Goal: Contribute content: Contribute content

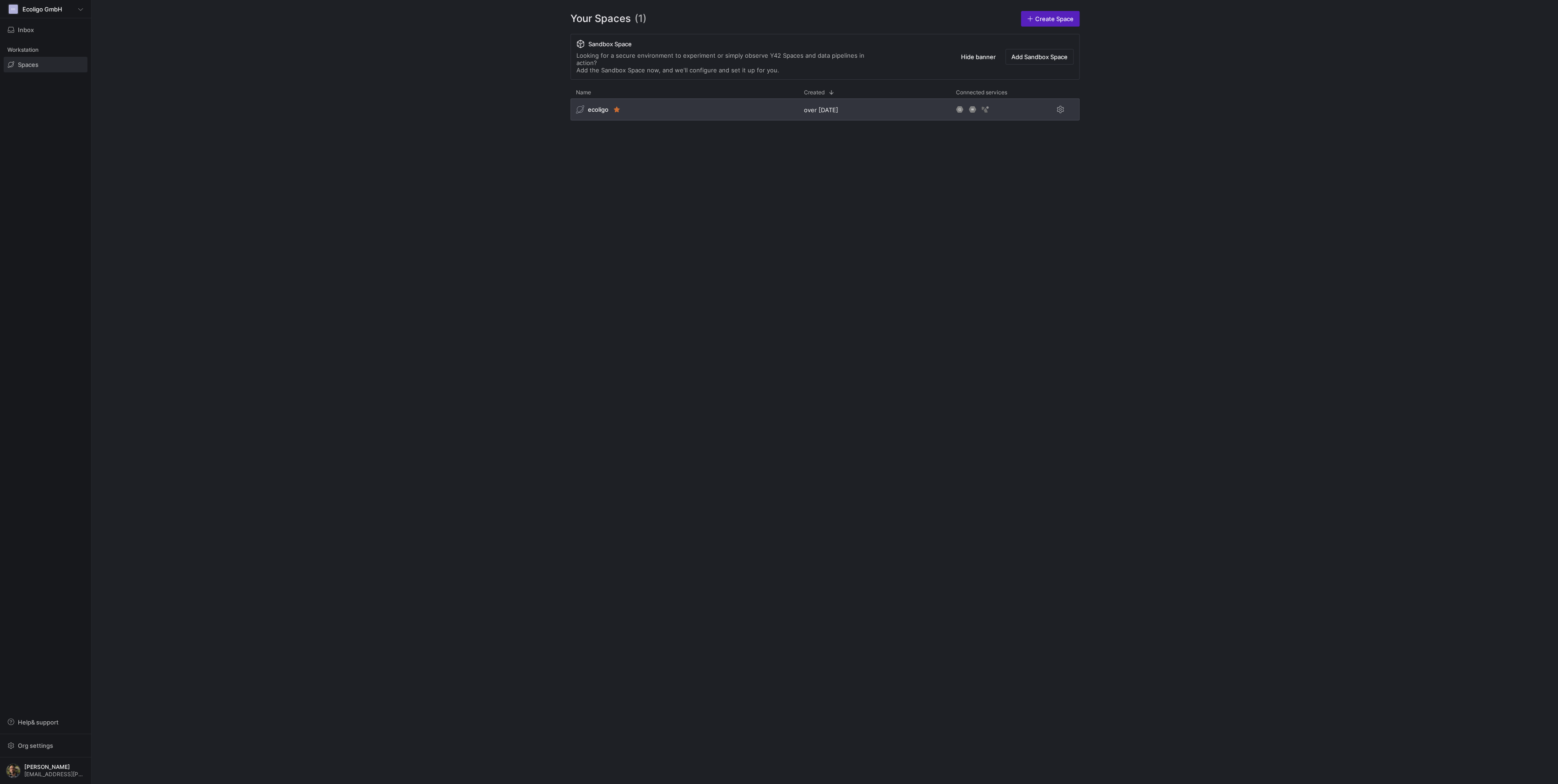
click at [704, 110] on div "ecoligo" at bounding box center [685, 109] width 228 height 22
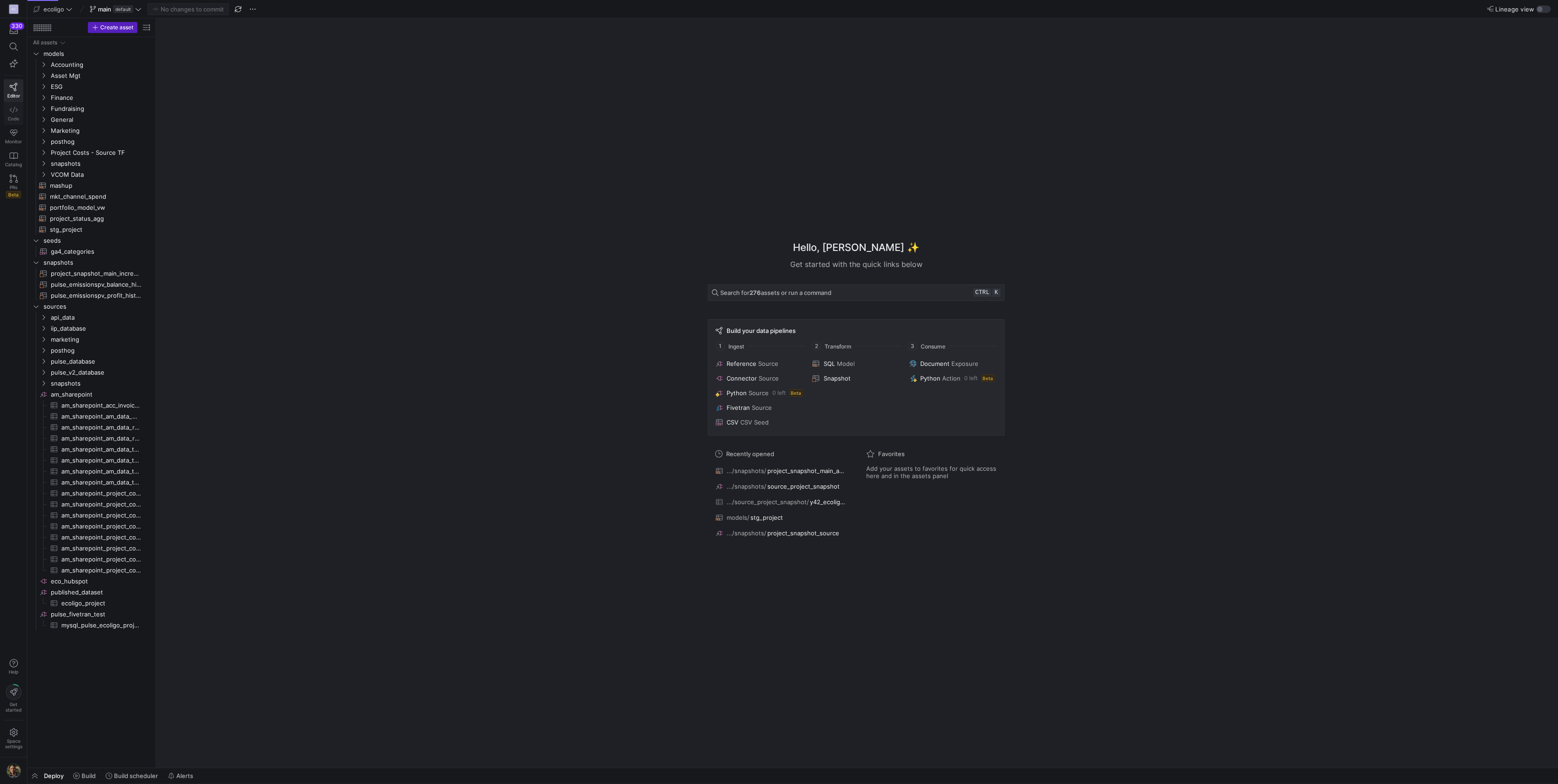
click at [13, 106] on icon at bounding box center [13, 110] width 8 height 8
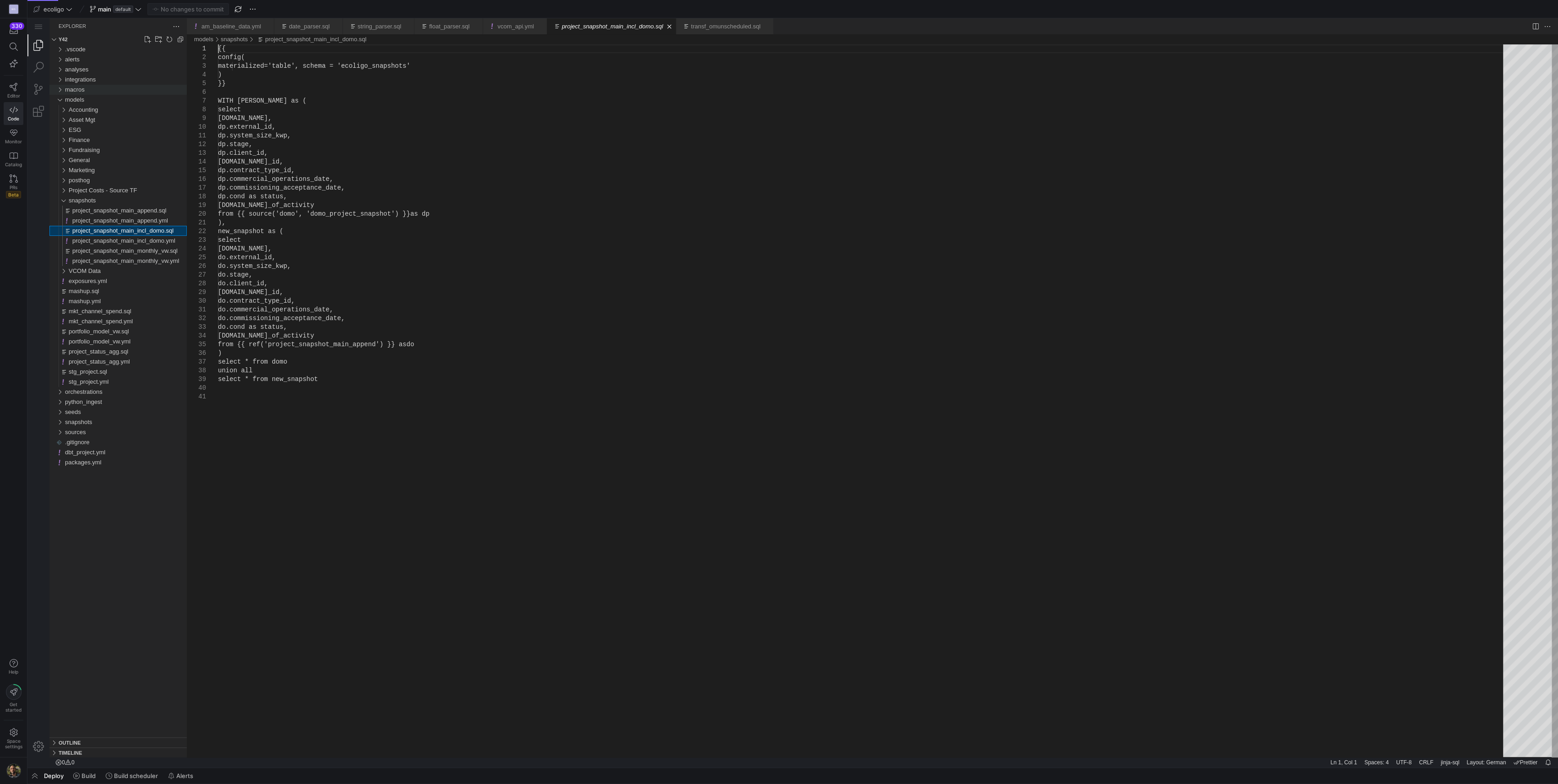
click at [61, 90] on div "macros" at bounding box center [60, 90] width 14 height 10
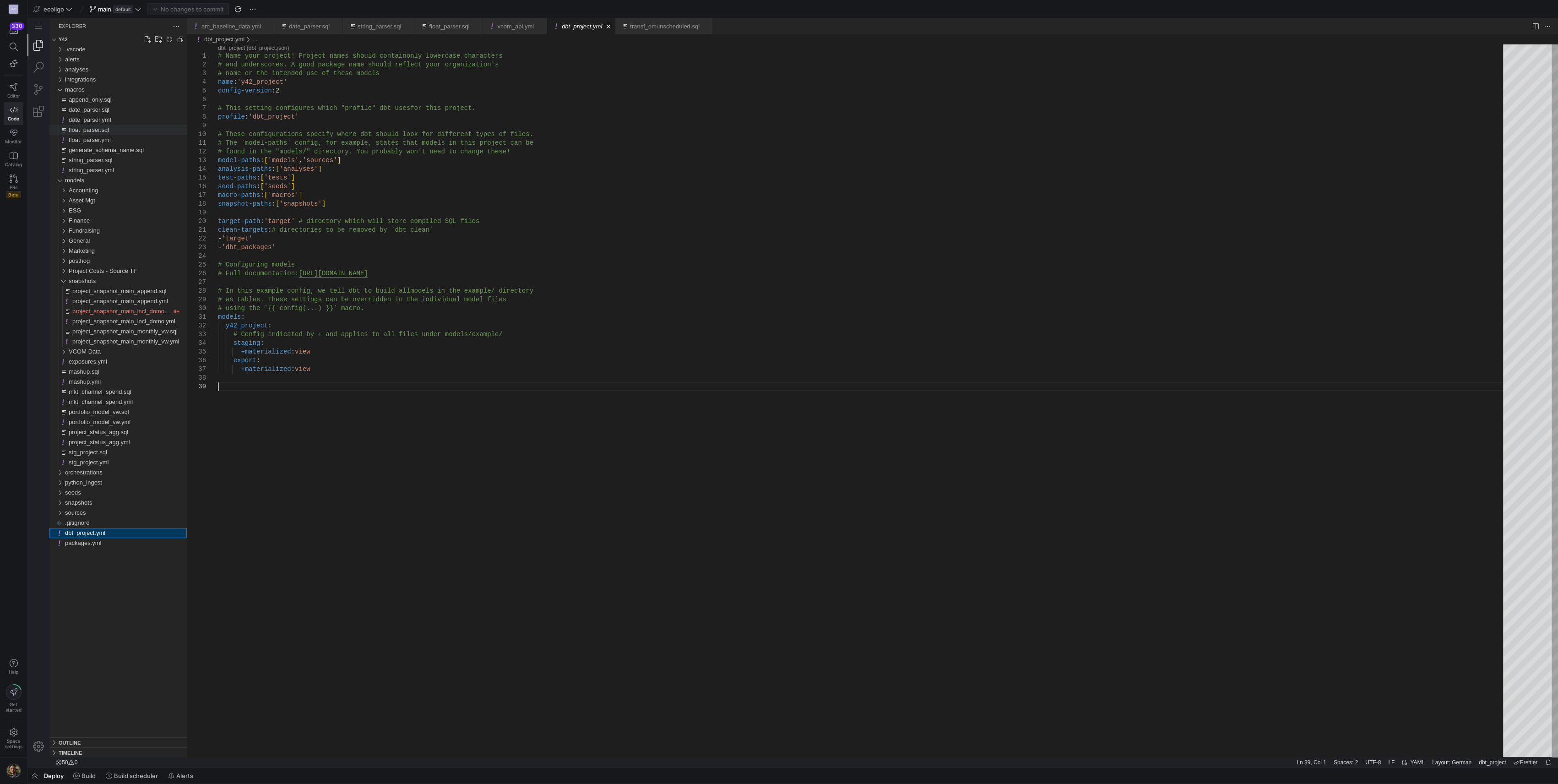
click at [84, 126] on span "float_parser.sql" at bounding box center [89, 129] width 41 height 7
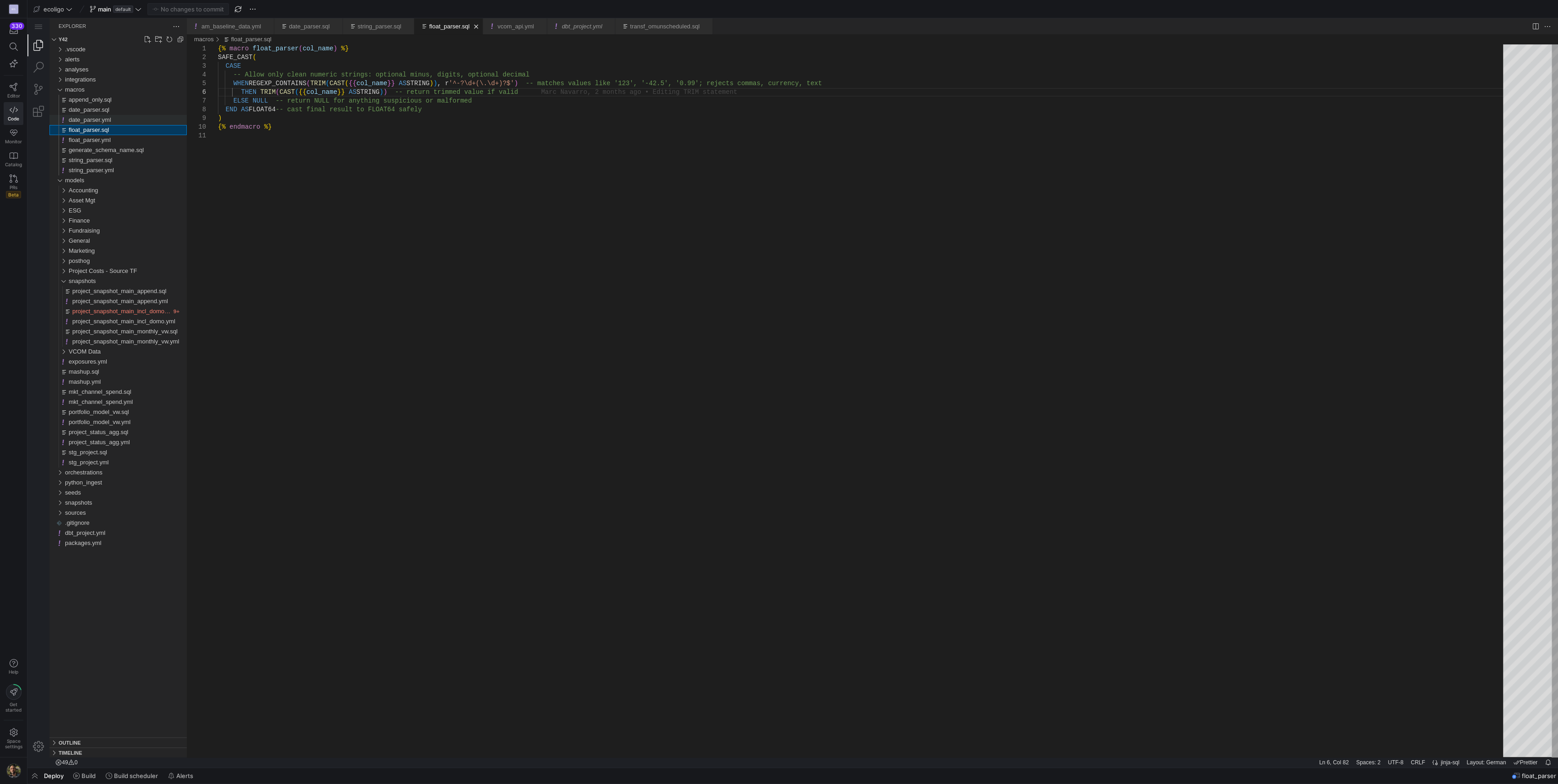
click at [89, 119] on span "date_parser.yml" at bounding box center [89, 119] width 42 height 7
click at [91, 112] on span "date_parser.sql" at bounding box center [89, 110] width 41 height 7
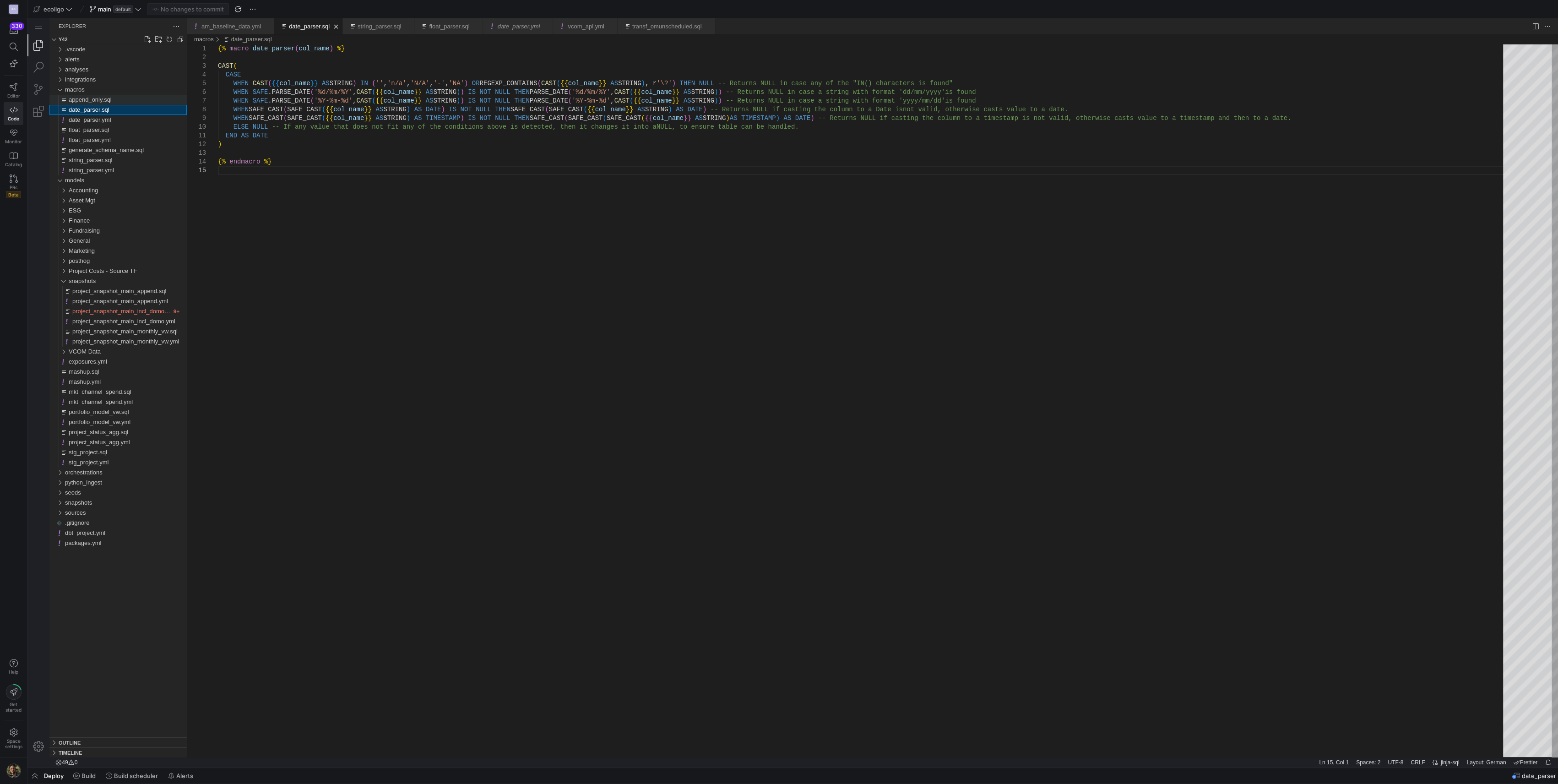
click at [95, 100] on span "append_only.sql" at bounding box center [90, 100] width 43 height 7
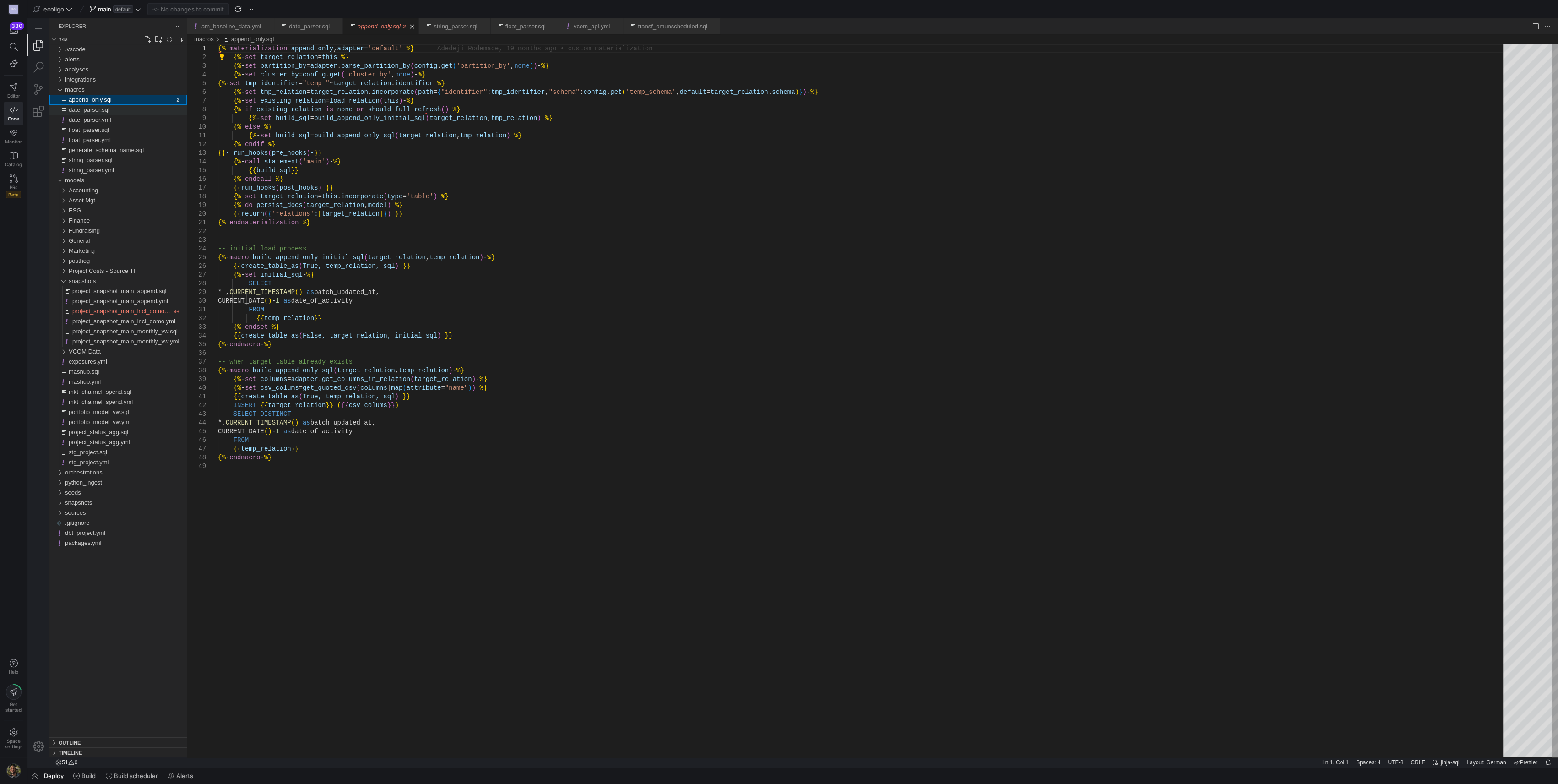
click at [83, 111] on span "date_parser.sql" at bounding box center [89, 110] width 41 height 7
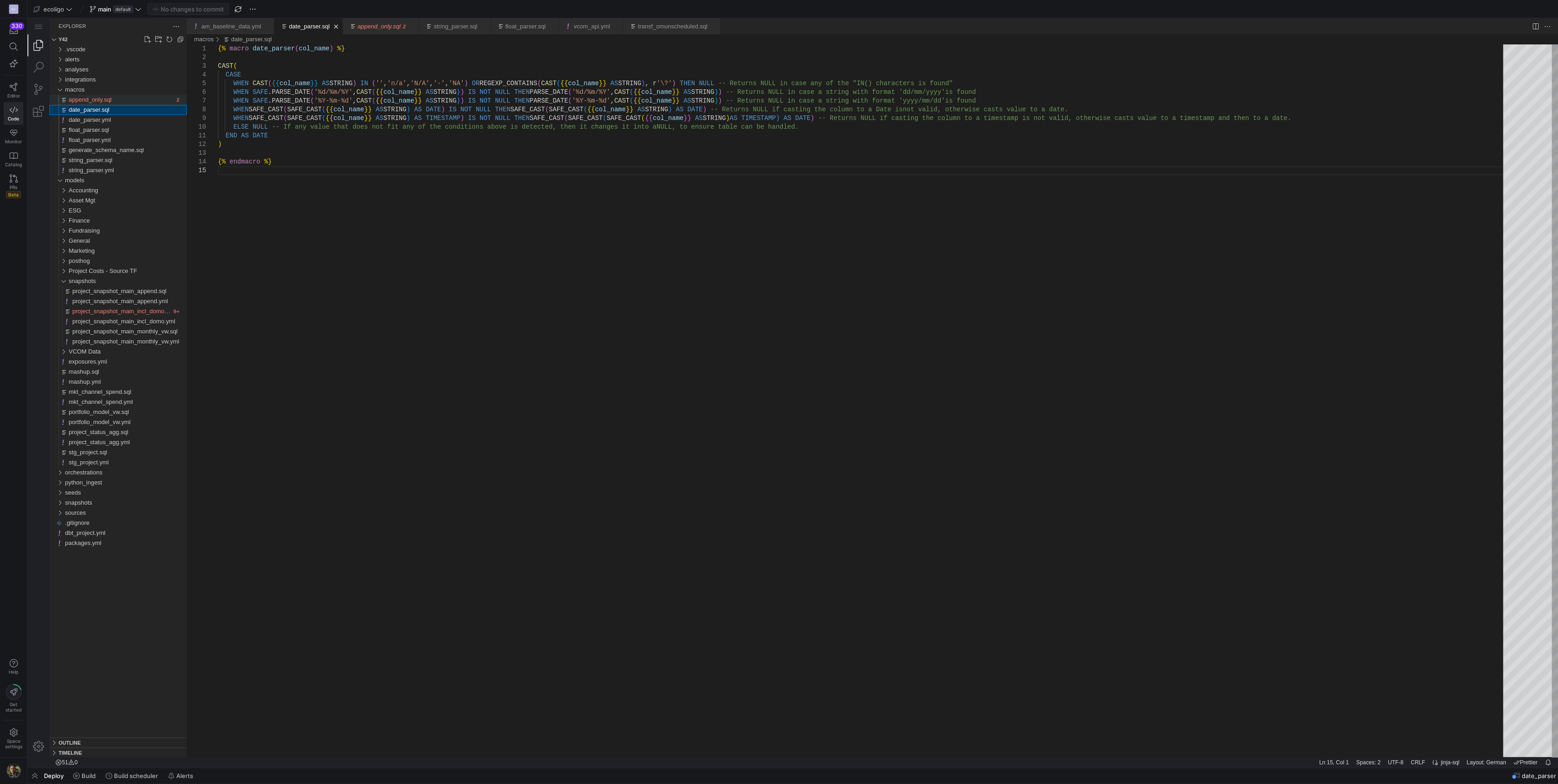
click at [92, 96] on span "append_only.sql" at bounding box center [90, 100] width 43 height 7
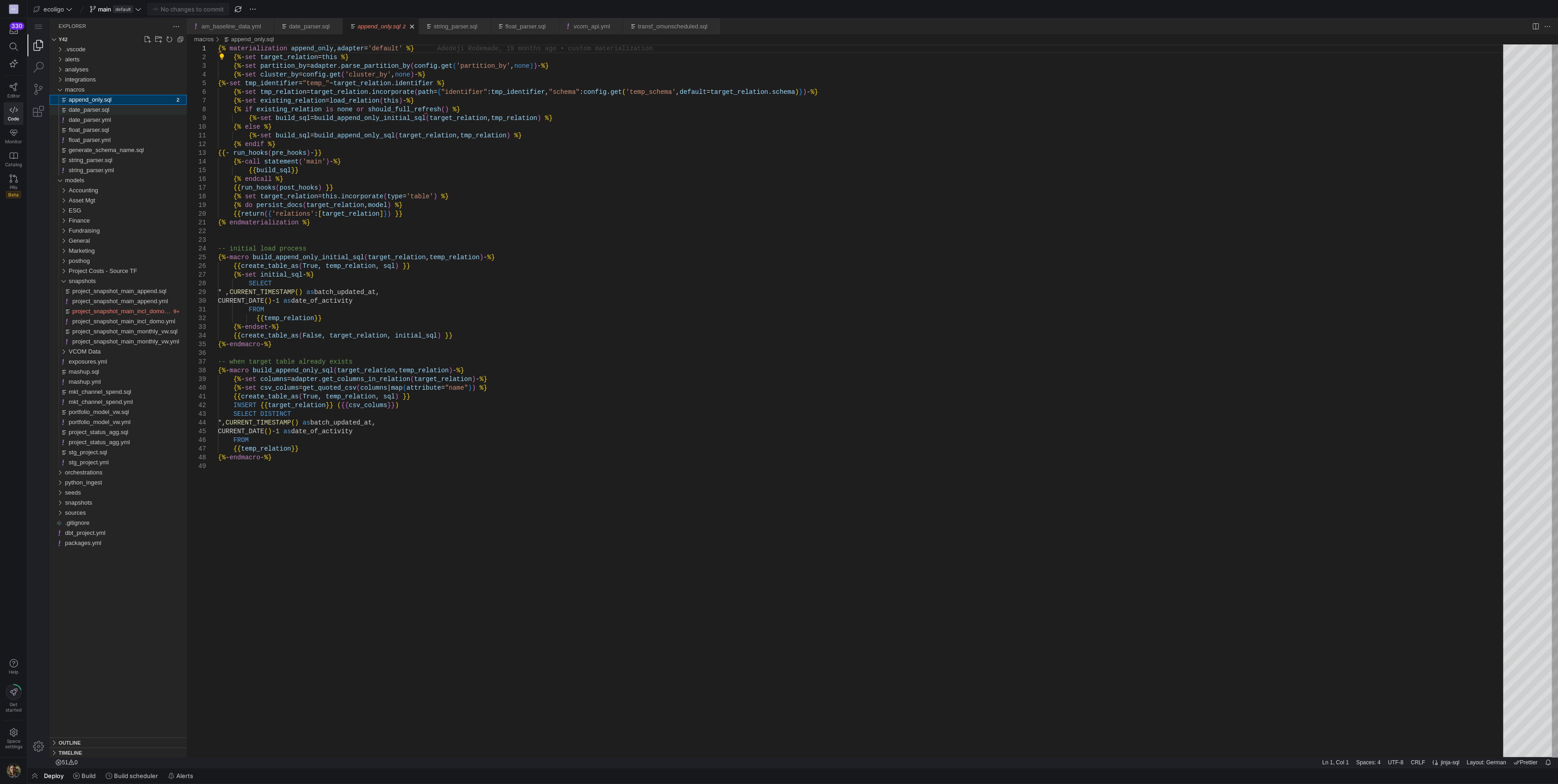
click at [98, 110] on span "date_parser.sql" at bounding box center [89, 110] width 41 height 7
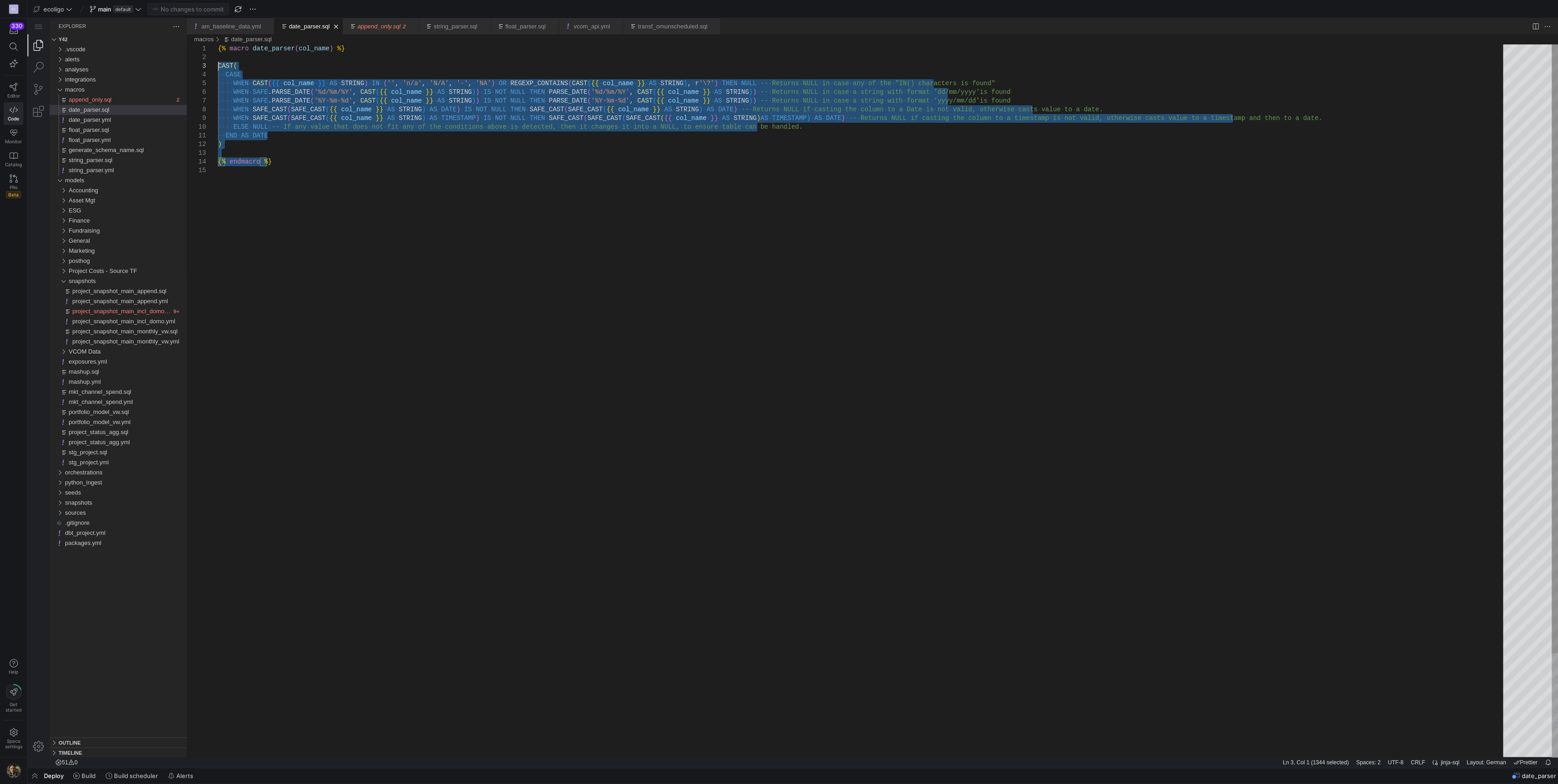
type textarea "{% macro date_parser(col_name) %} CAST( CASE WHEN CAST({{ col_name }} AS STRING…"
drag, startPoint x: 269, startPoint y: 161, endPoint x: 195, endPoint y: 42, distance: 140.1
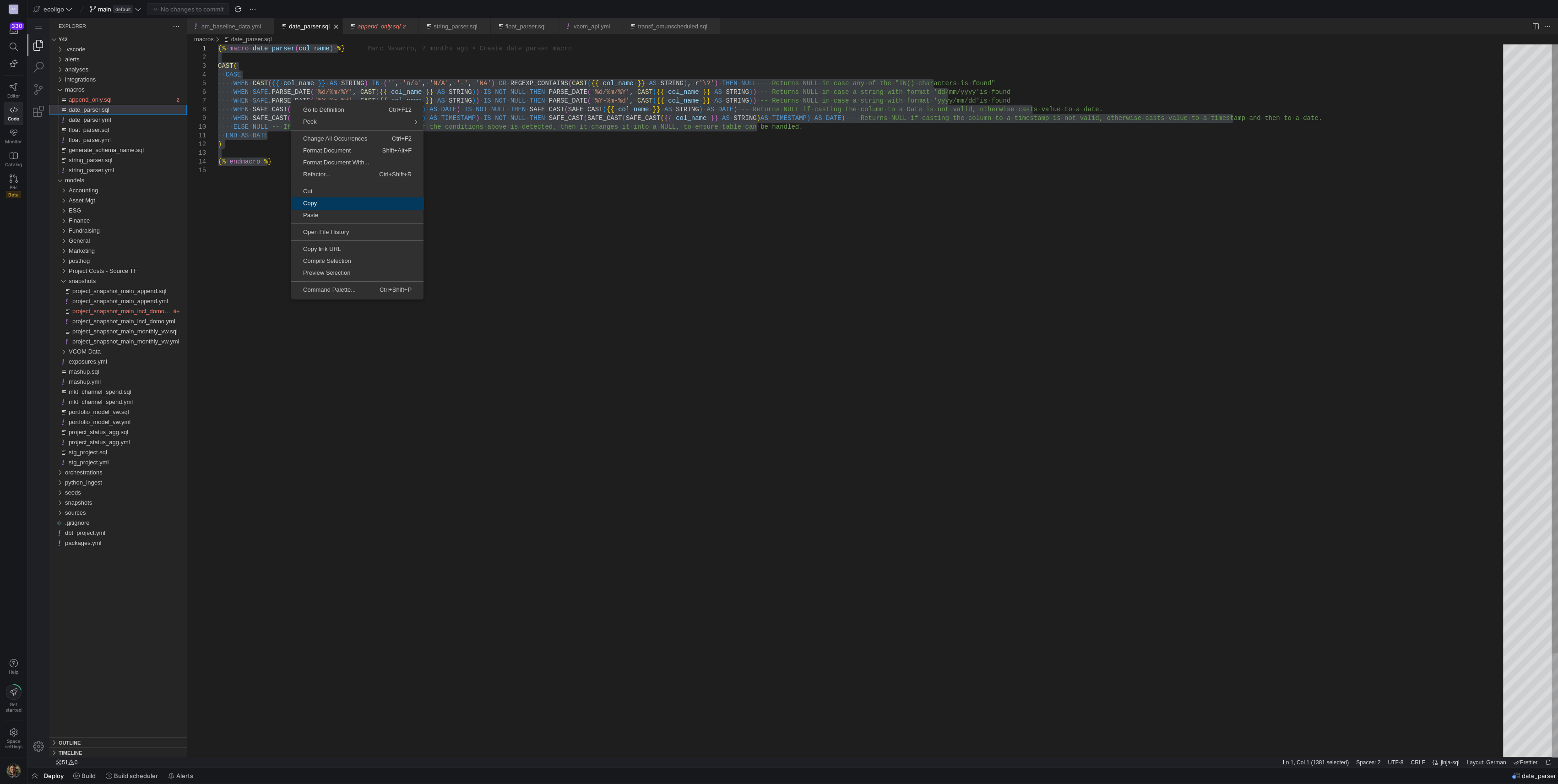
click at [327, 202] on span "Copy" at bounding box center [357, 203] width 132 height 6
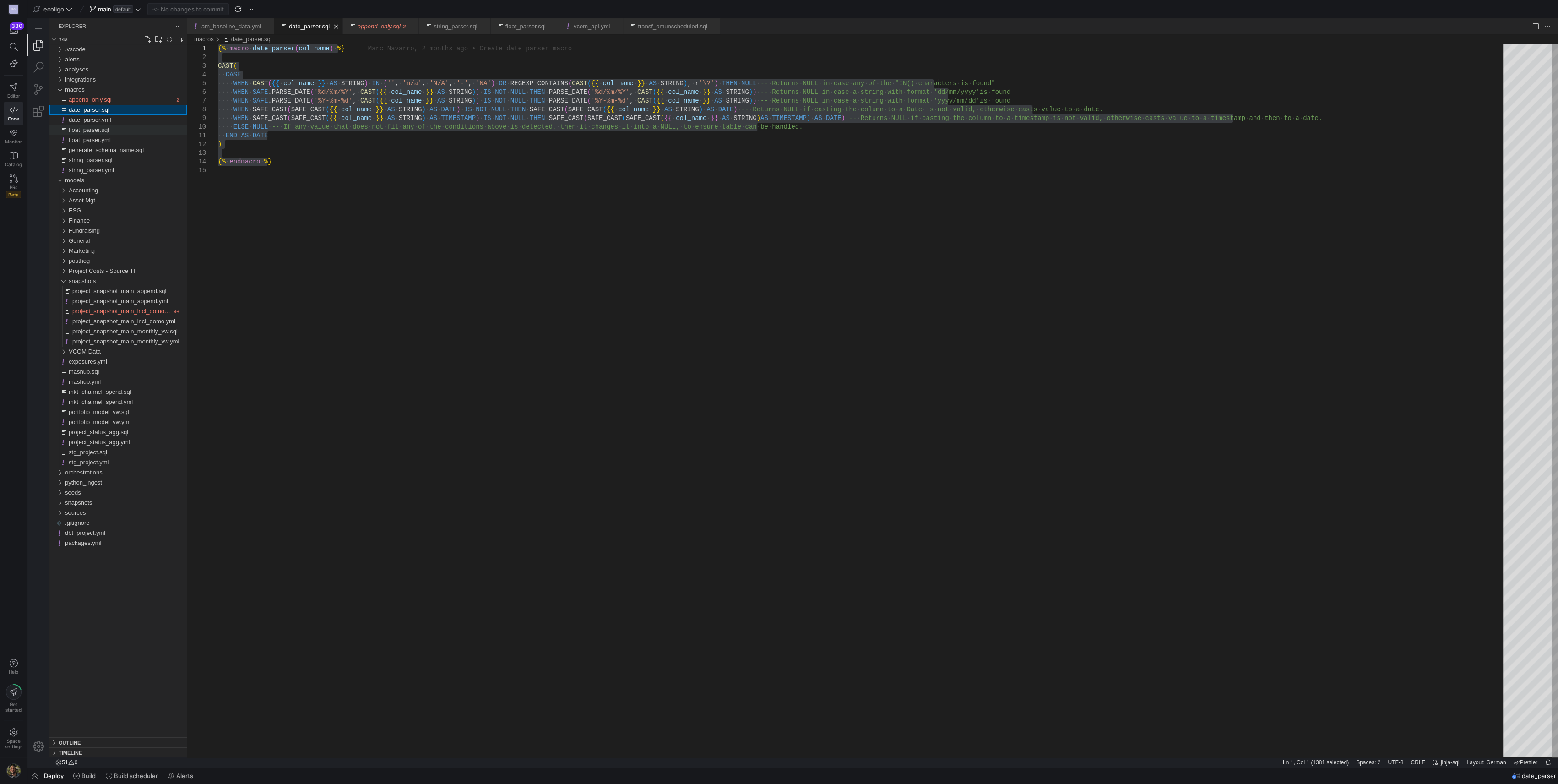
click at [82, 129] on span "float_parser.sql" at bounding box center [89, 129] width 41 height 7
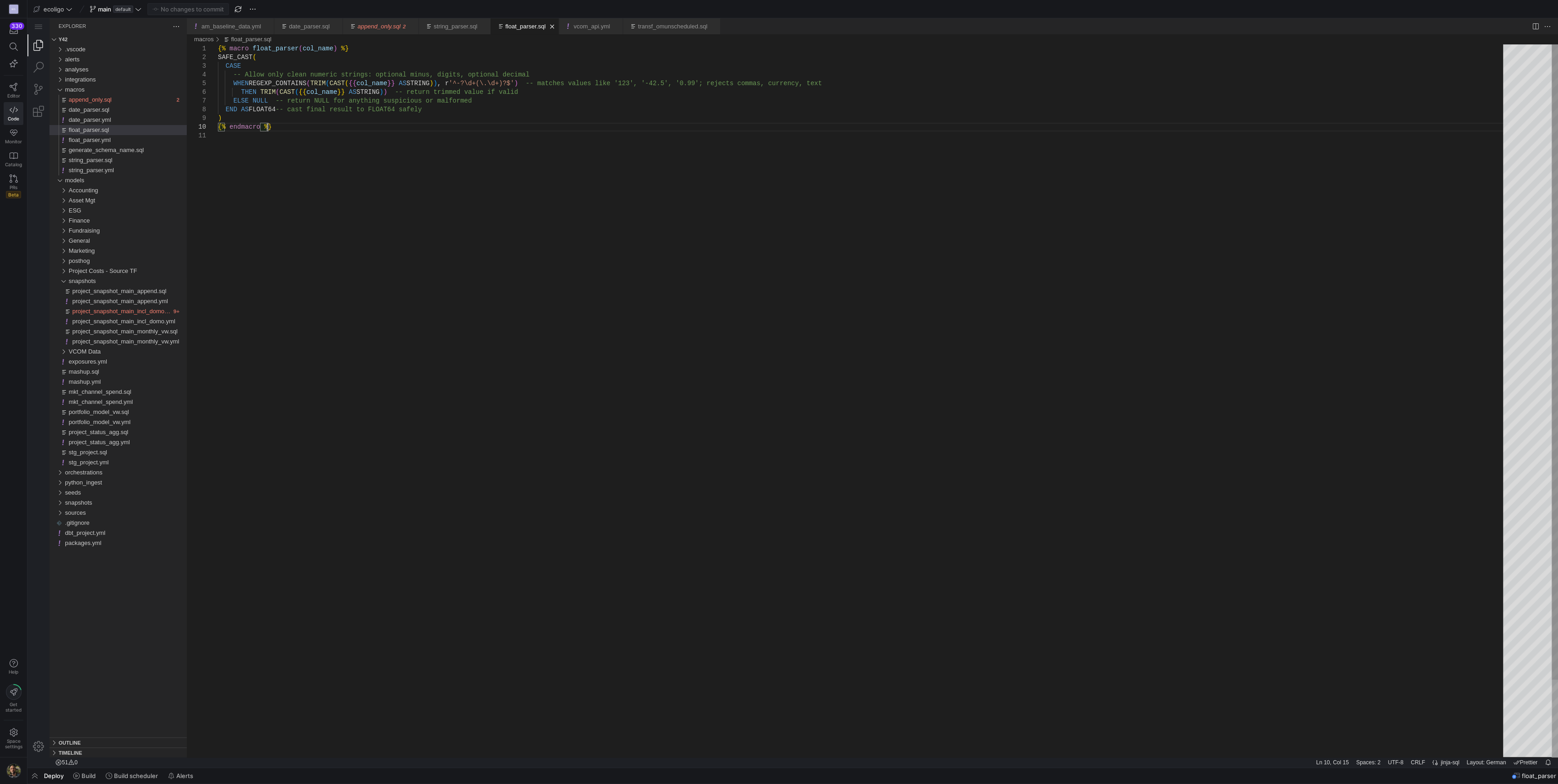
type textarea "{% macro float_parser(col_name) %} SAFE_CAST( CASE -- Allow only clean numeric …"
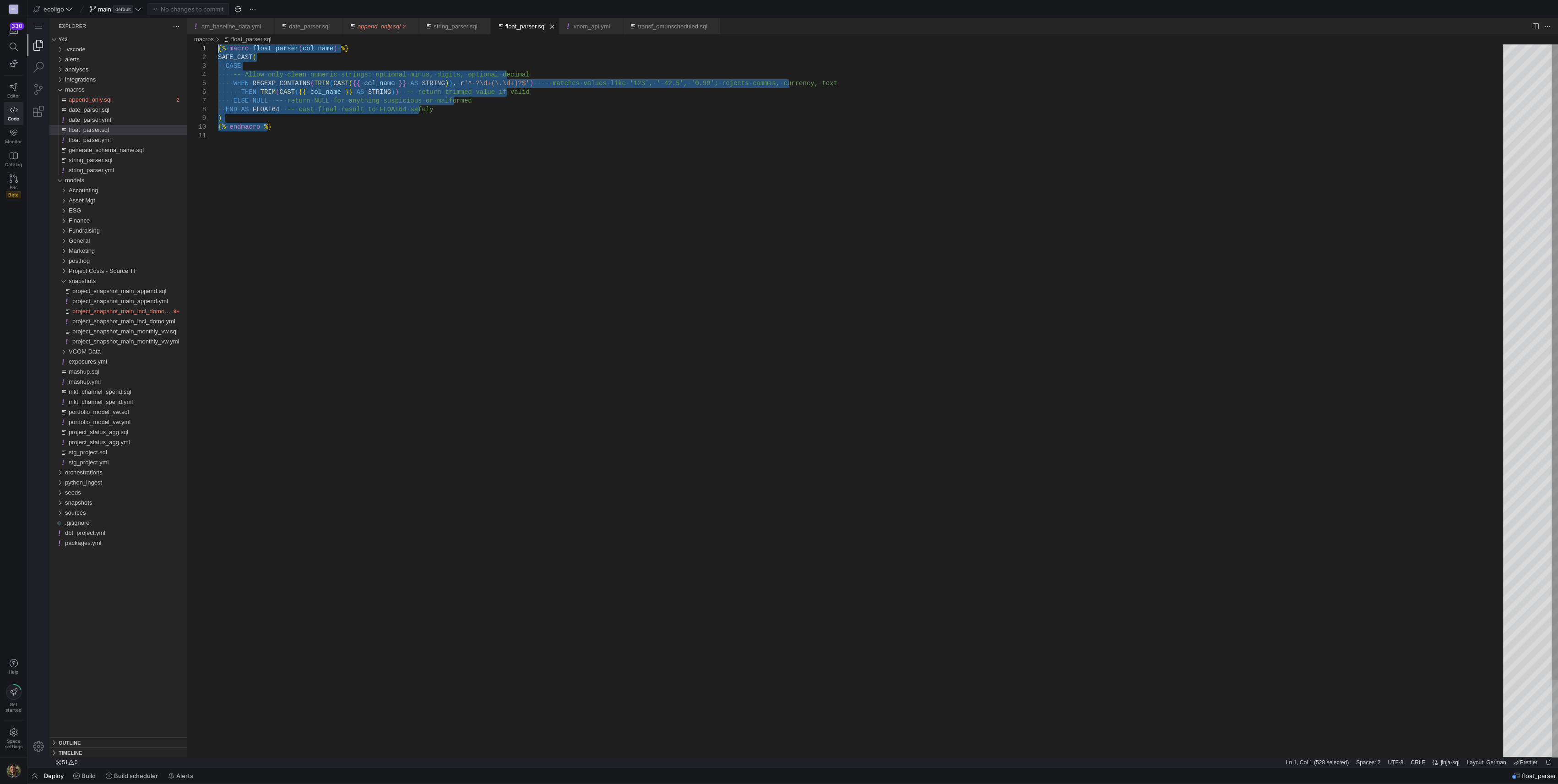
drag, startPoint x: 285, startPoint y: 127, endPoint x: 148, endPoint y: -1, distance: 187.5
click at [86, 158] on span "string_parser.sql" at bounding box center [90, 160] width 44 height 7
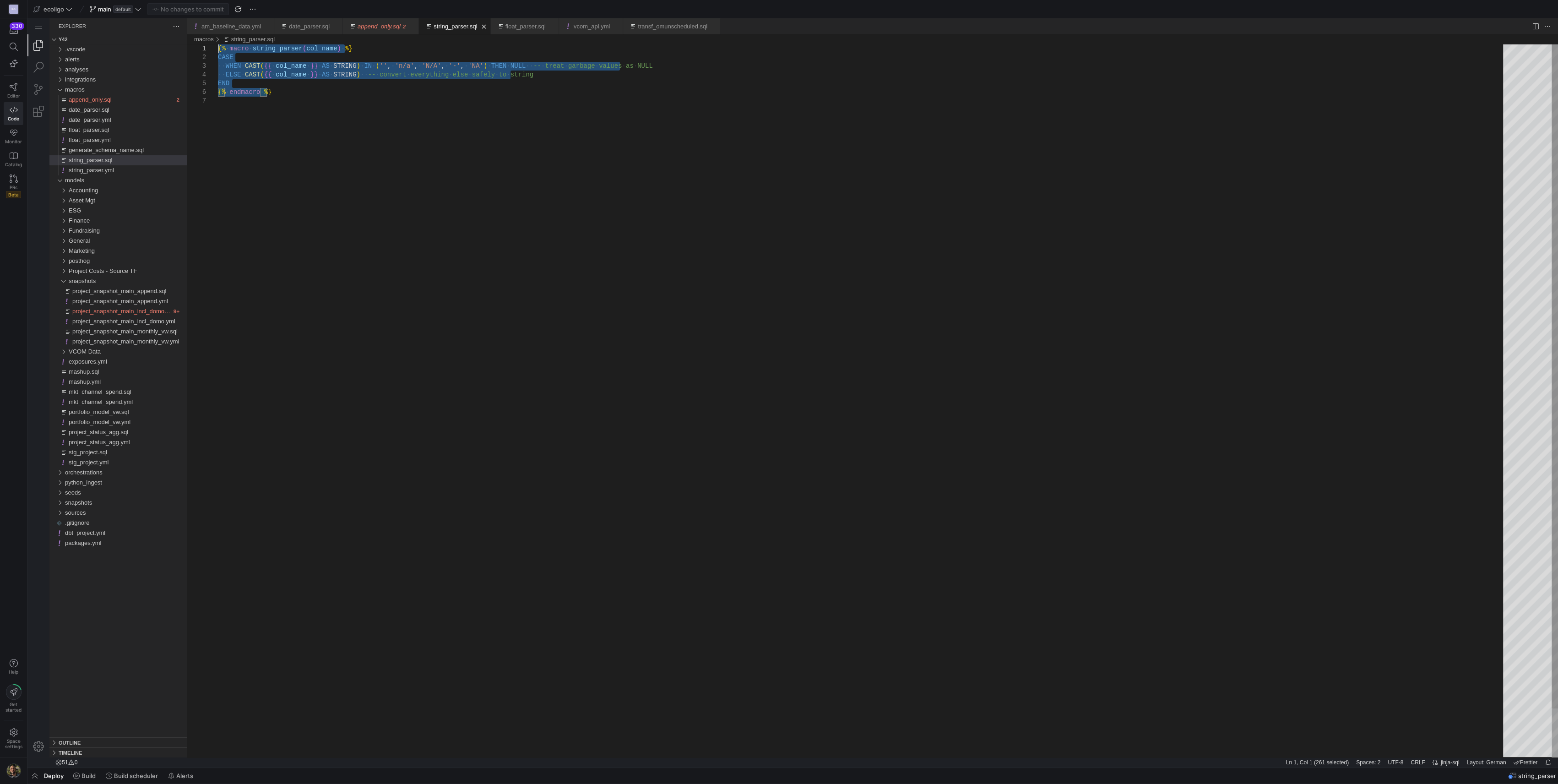
drag, startPoint x: 286, startPoint y: 93, endPoint x: 87, endPoint y: -47, distance: 243.3
click at [16, 95] on span "Editor" at bounding box center [14, 96] width 13 height 6
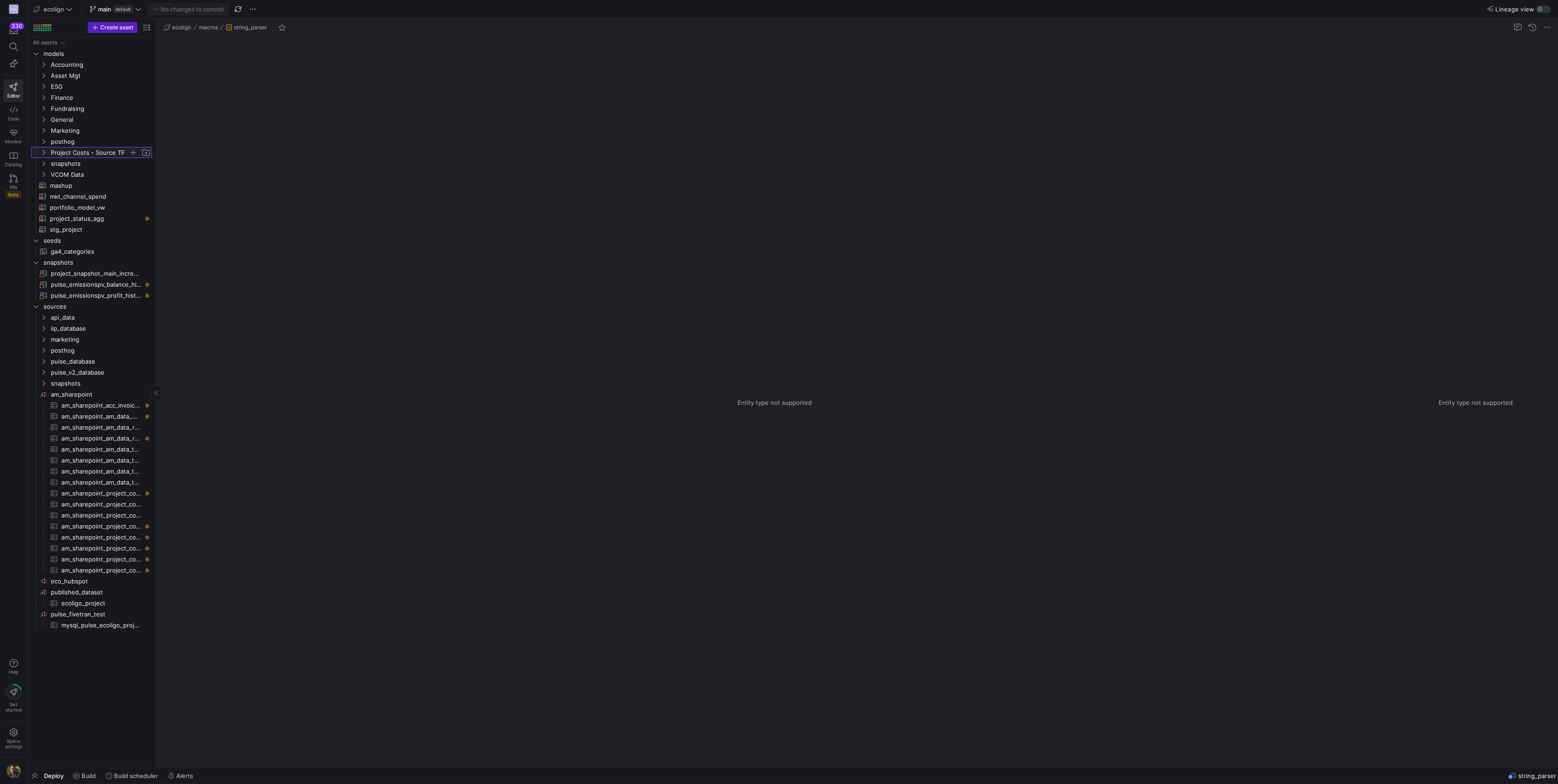
click at [43, 151] on icon "Press SPACE to select this row." at bounding box center [44, 152] width 6 height 6
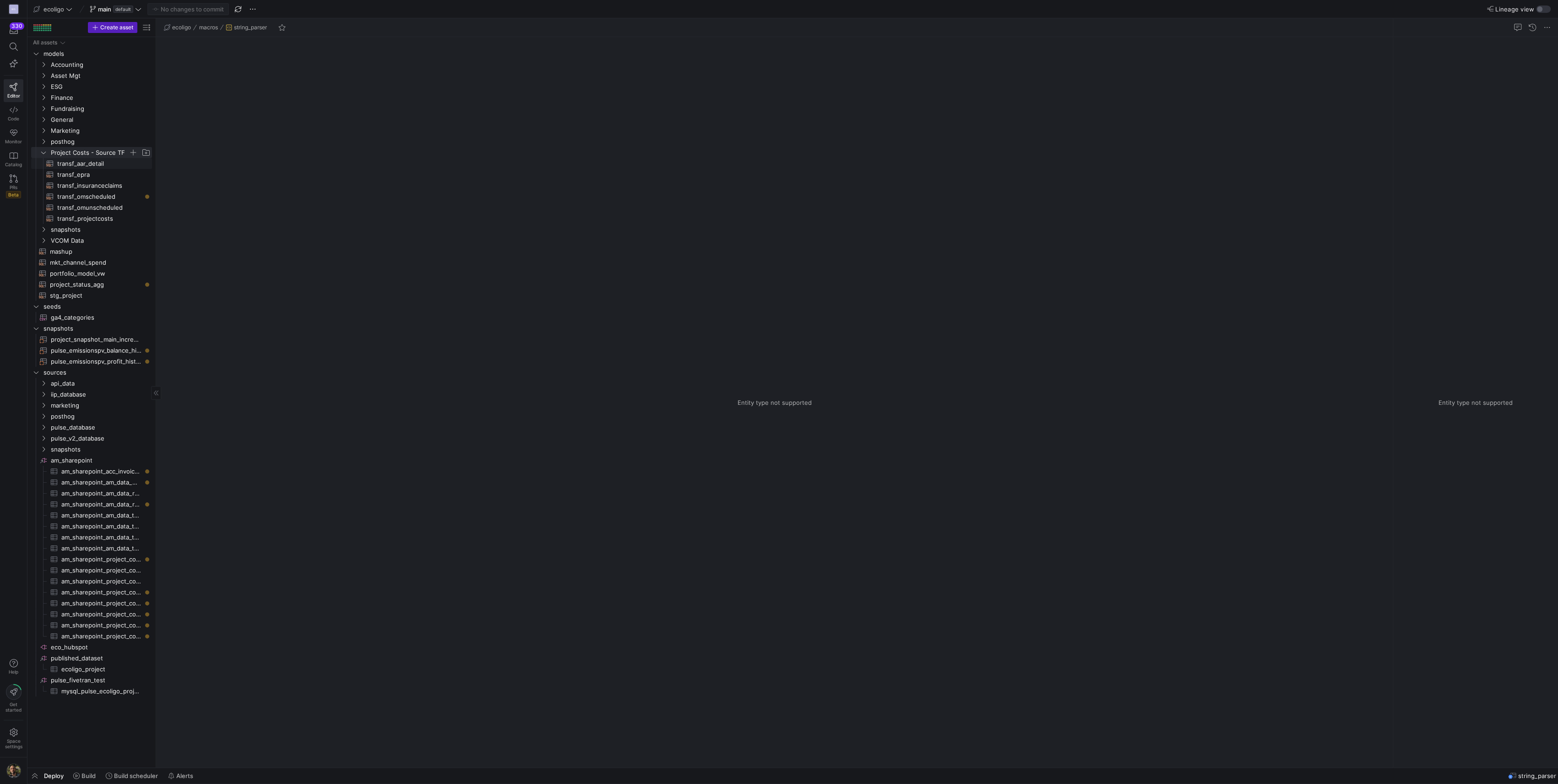
click at [84, 161] on span "transf_aar_detail​​​​​​​​​​" at bounding box center [99, 164] width 84 height 11
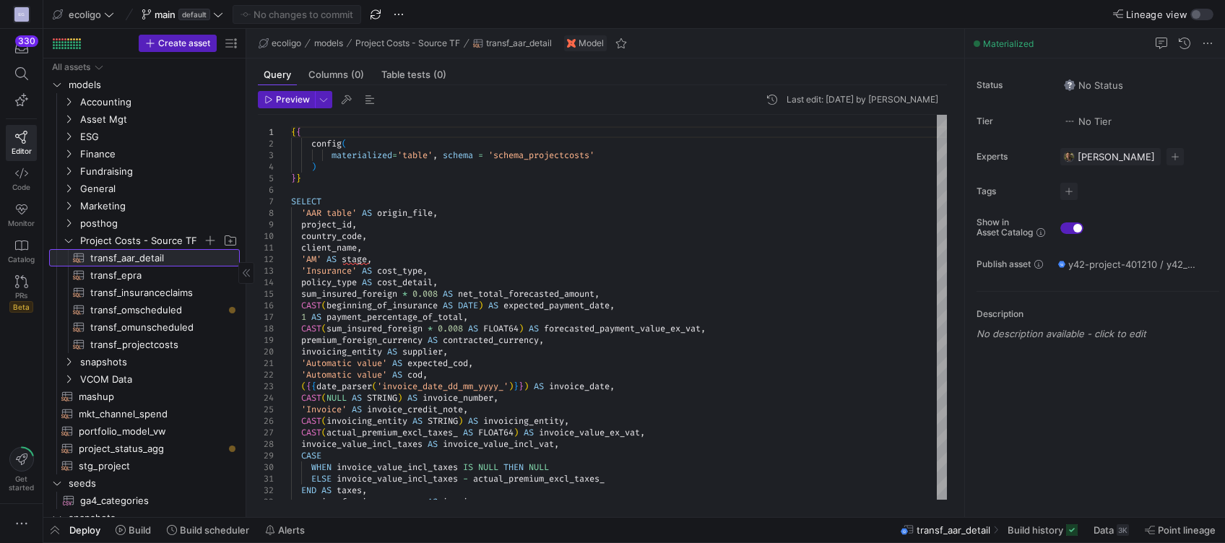
click at [127, 260] on span "transf_aar_detail​​​​​​​​​​" at bounding box center [156, 258] width 133 height 17
drag, startPoint x: 290, startPoint y: 134, endPoint x: 595, endPoint y: 528, distance: 498.0
click at [595, 528] on as-split "ecoligo main default No changes to commit Lineage view Create asset Drag here t…" at bounding box center [634, 271] width 1182 height 543
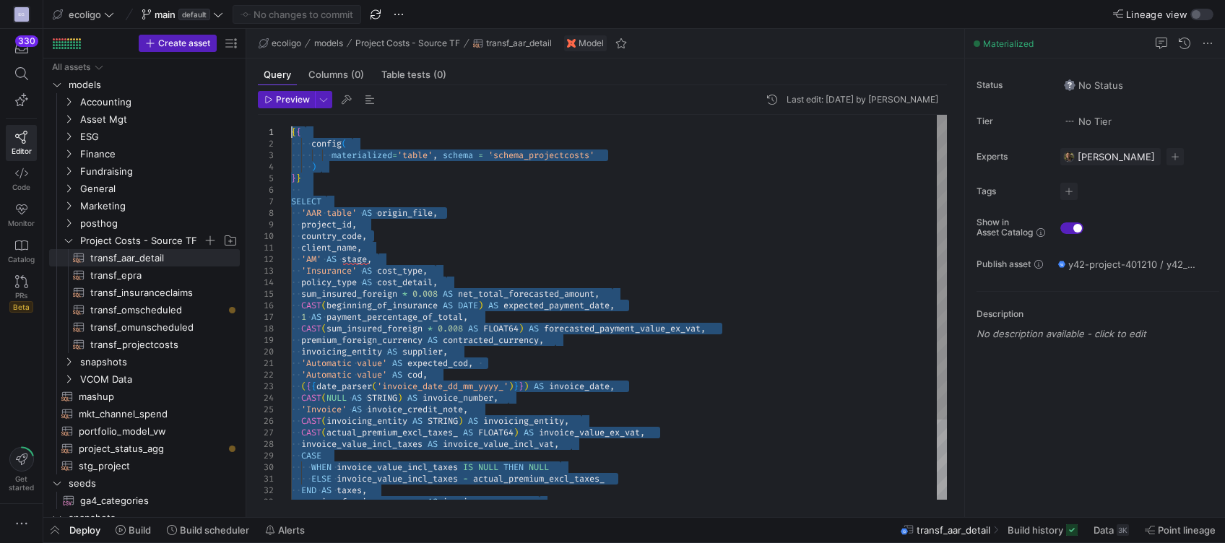
drag, startPoint x: 451, startPoint y: 485, endPoint x: 69, endPoint y: -92, distance: 691.8
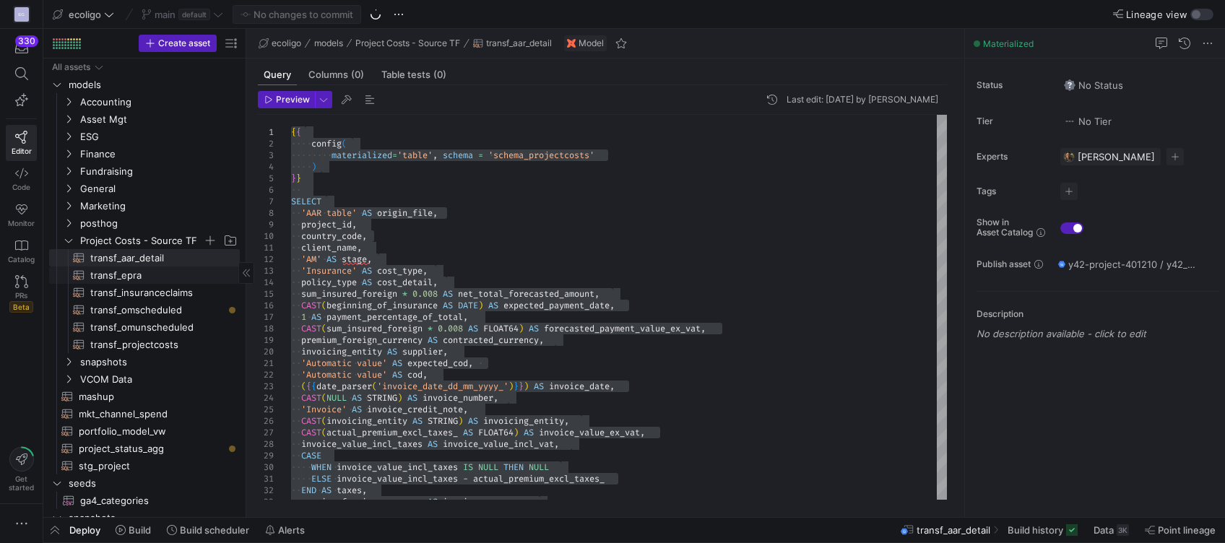
click at [134, 279] on span "transf_epra​​​​​​​​​​" at bounding box center [156, 275] width 133 height 17
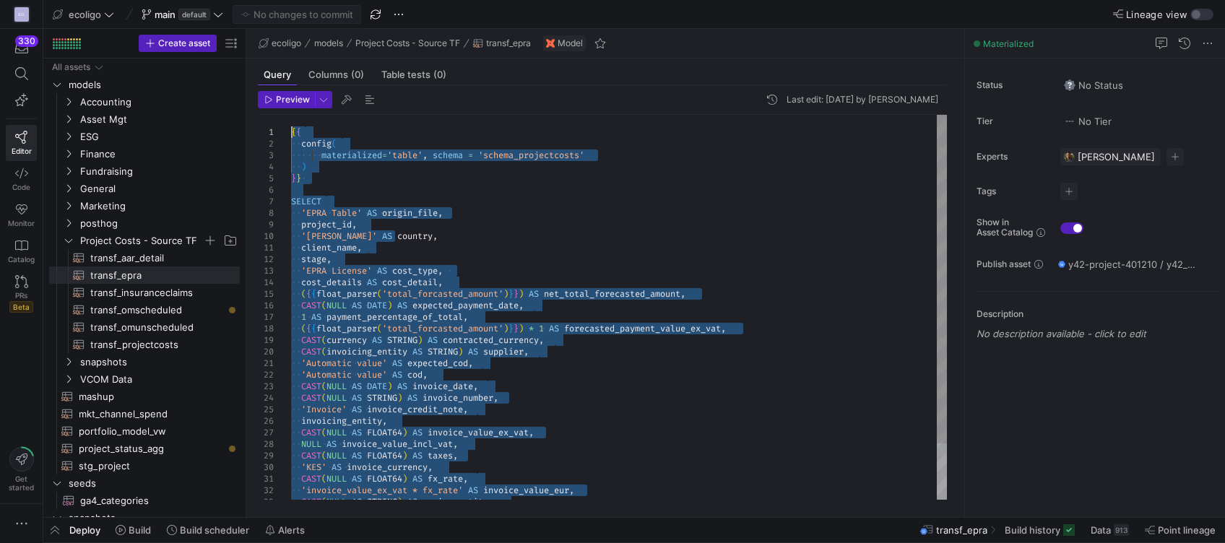
drag, startPoint x: 445, startPoint y: 485, endPoint x: 122, endPoint y: -100, distance: 668.3
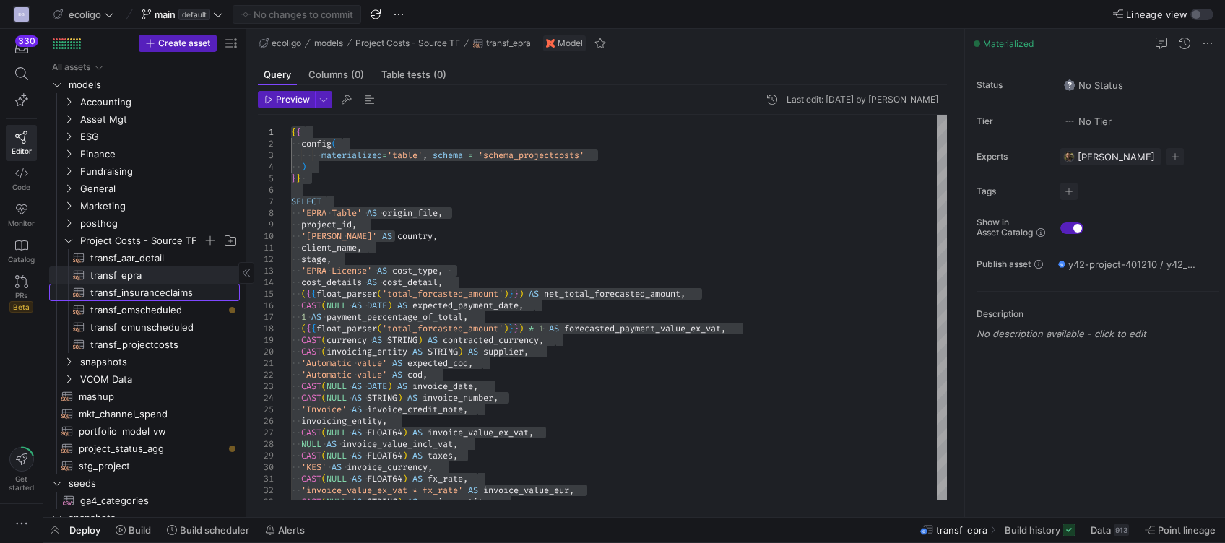
click at [144, 289] on span "transf_insuranceclaims​​​​​​​​​​" at bounding box center [156, 293] width 133 height 17
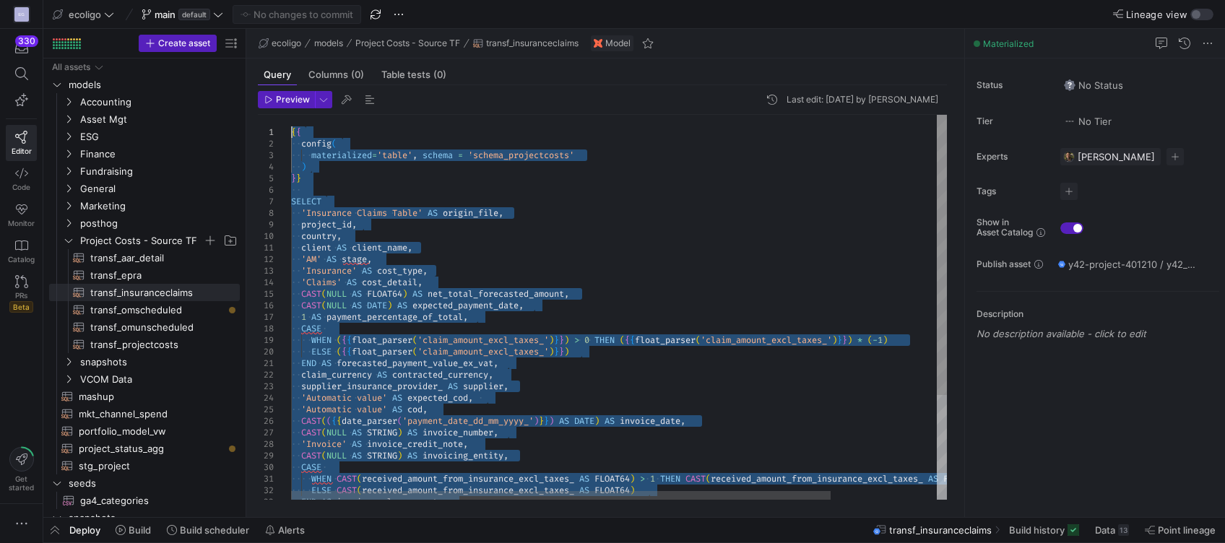
drag, startPoint x: 457, startPoint y: 480, endPoint x: 145, endPoint y: -67, distance: 629.3
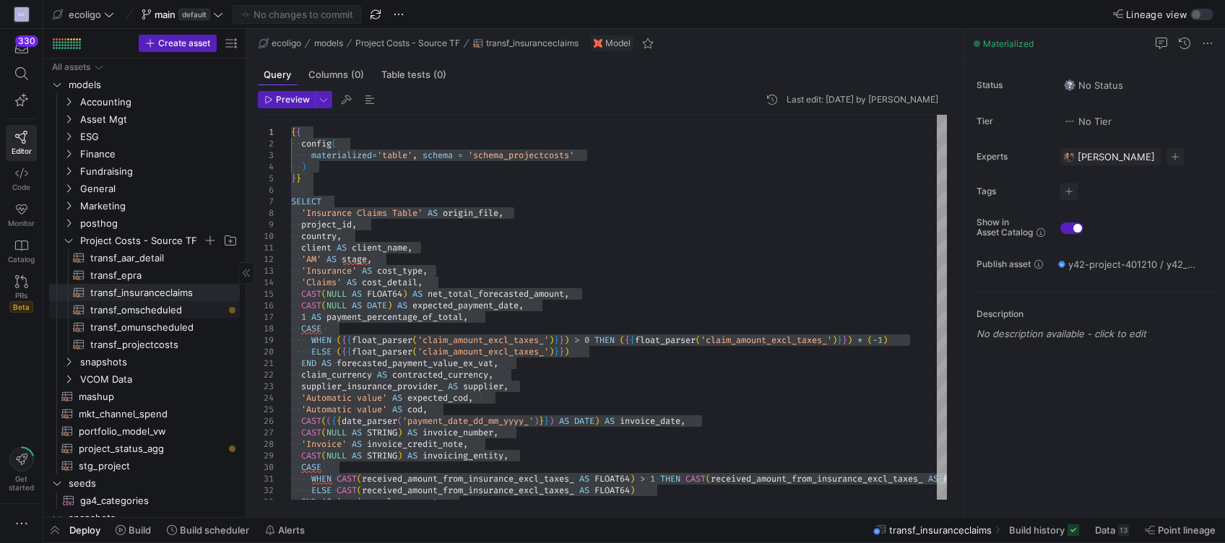
click at [146, 315] on span "transf_omscheduled​​​​​​​​​​" at bounding box center [156, 310] width 133 height 17
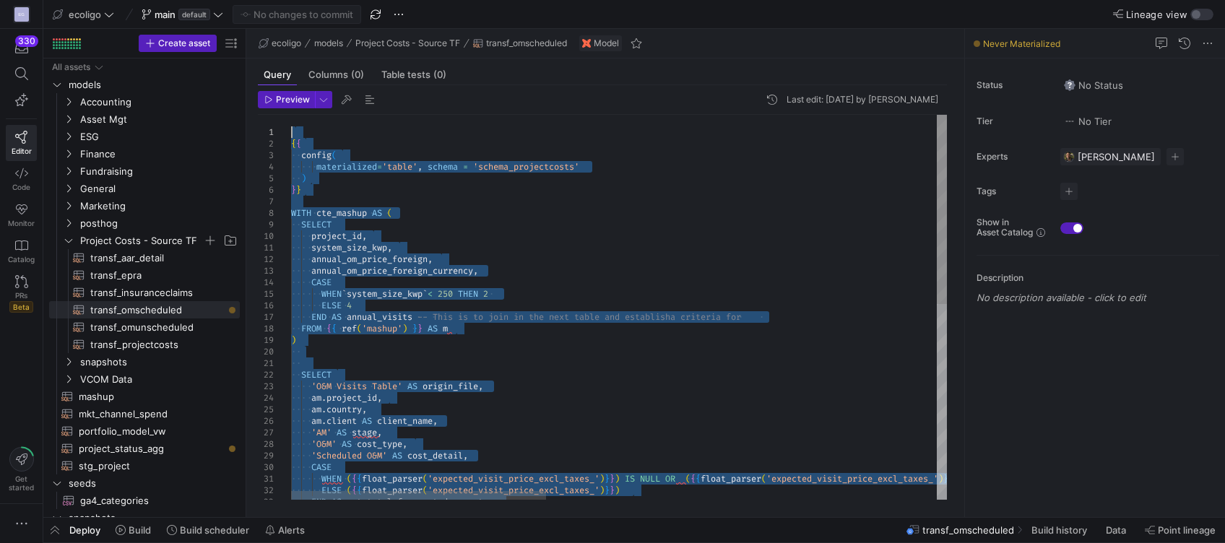
drag, startPoint x: 477, startPoint y: 475, endPoint x: 234, endPoint y: 23, distance: 512.6
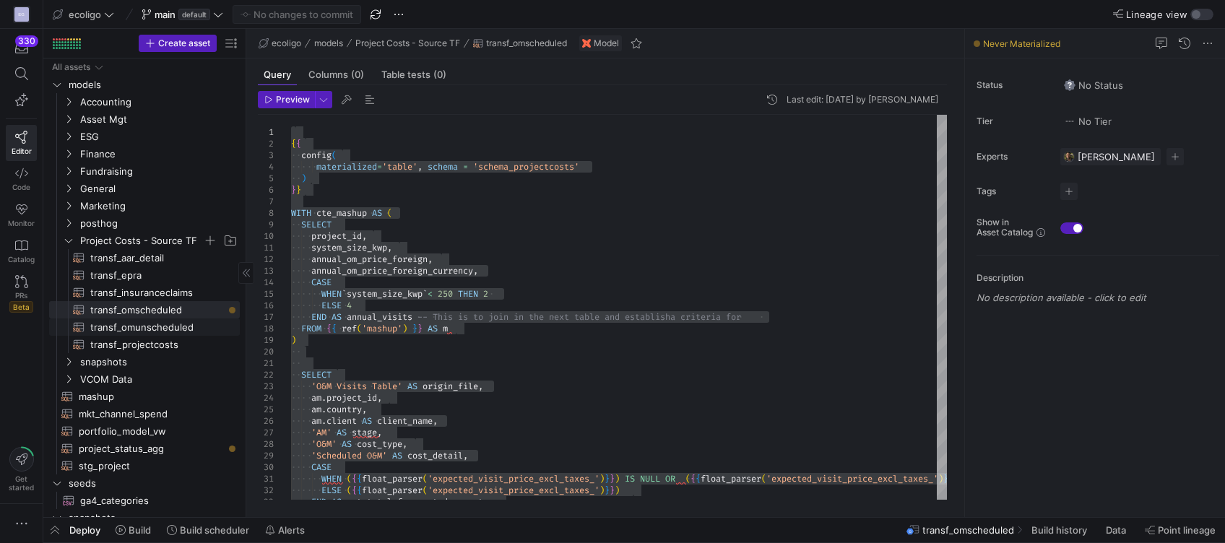
click at [138, 320] on span "transf_omunscheduled​​​​​​​​​​" at bounding box center [156, 327] width 133 height 17
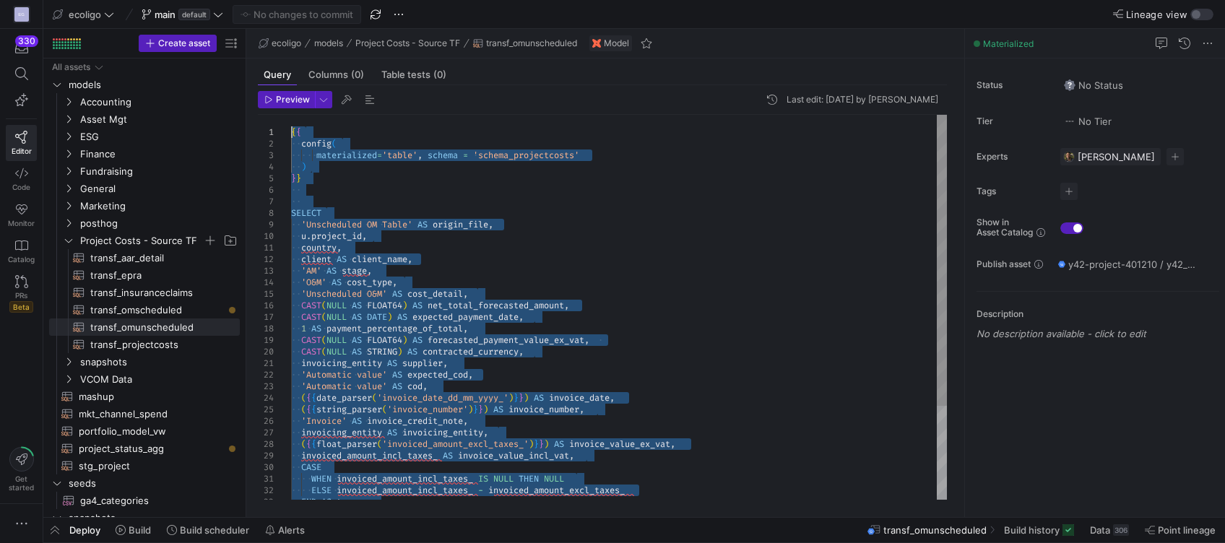
drag, startPoint x: 474, startPoint y: 485, endPoint x: 103, endPoint y: -100, distance: 692.6
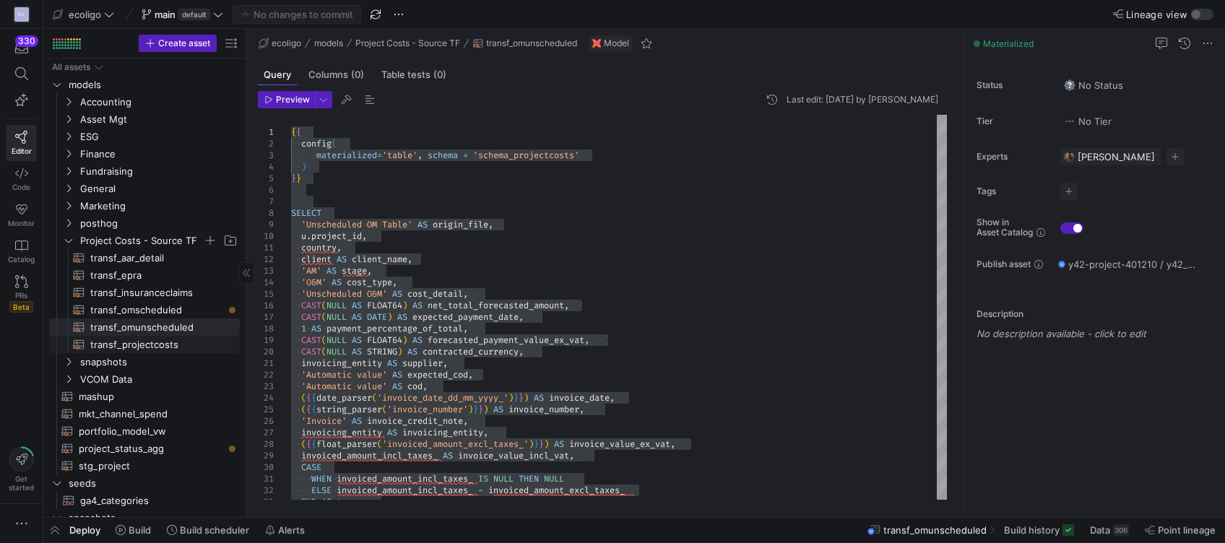
click at [127, 345] on span "transf_projectcosts​​​​​​​​​​" at bounding box center [156, 345] width 133 height 17
type textarea "{{ config( materialized='table', schema = 'schema_projectcosts' ) }} SELECT 'Pr…"
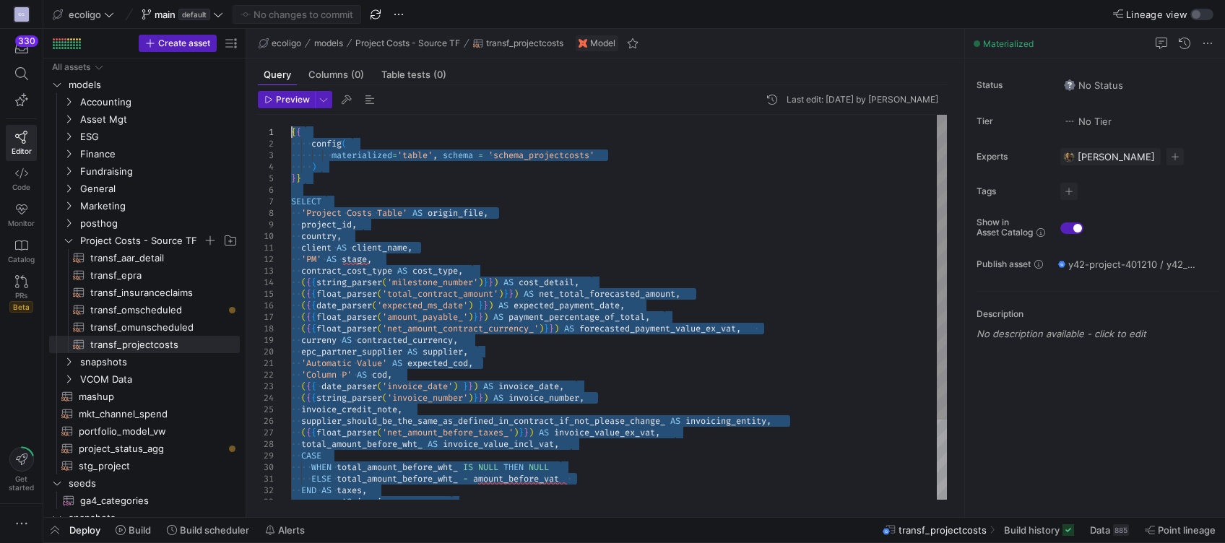
drag, startPoint x: 440, startPoint y: 490, endPoint x: 171, endPoint y: 27, distance: 535.4
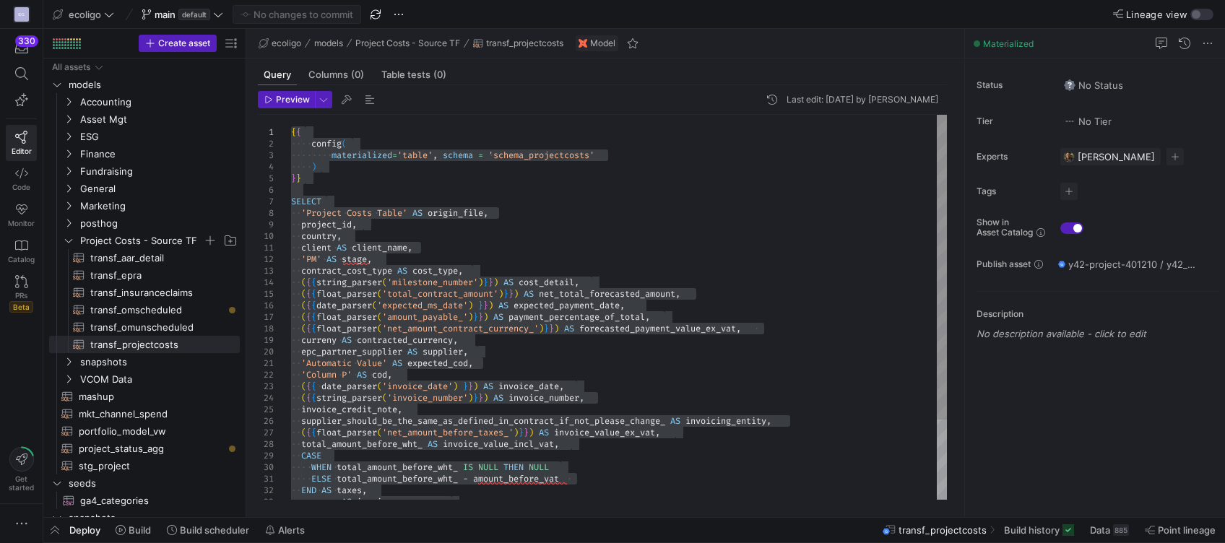
click at [471, 295] on div "'Project Costs Table' AS origin_file , project_id , country , client AS client_…" at bounding box center [619, 357] width 656 height 485
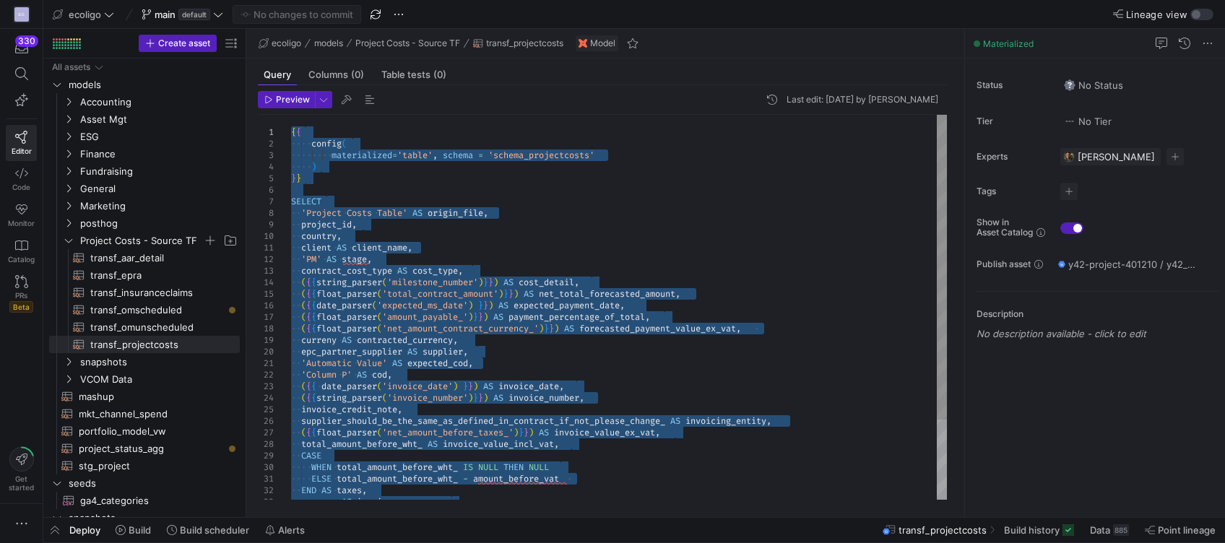
click at [525, 298] on div "'Project Costs Table' AS origin_file , project_id , country , client AS client_…" at bounding box center [619, 357] width 656 height 485
type textarea "client AS client_name, 'PM' AS stage, contract_cost_type AS cost_type, ({{strin…"
